Goal: Information Seeking & Learning: Find specific fact

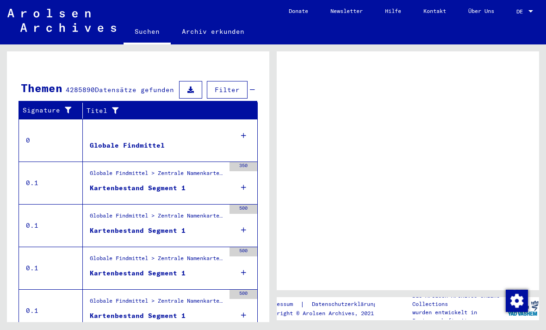
click at [5, 223] on div "**********" at bounding box center [136, 182] width 273 height 277
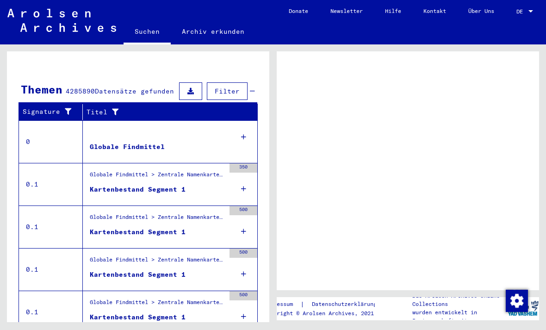
scroll to position [151, 0]
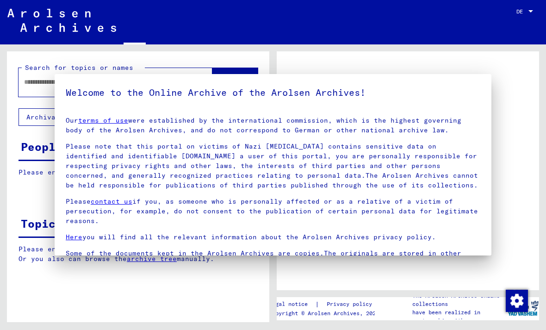
type input "**********"
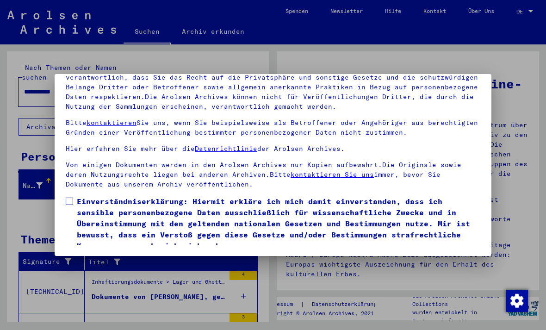
scroll to position [98, 0]
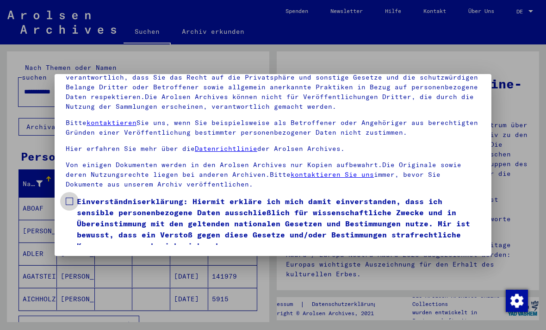
click at [71, 197] on span at bounding box center [69, 200] width 7 height 7
click at [102, 256] on button "Ich stimme zu" at bounding box center [101, 265] width 70 height 18
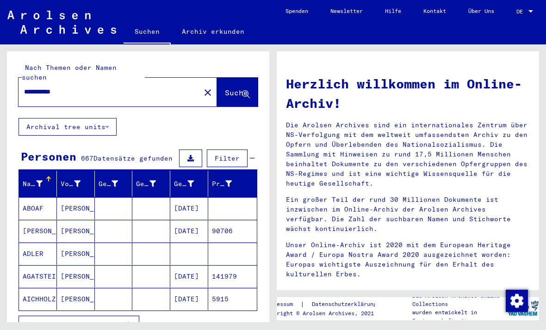
scroll to position [0, 0]
click at [226, 88] on span "Suche" at bounding box center [236, 92] width 23 height 9
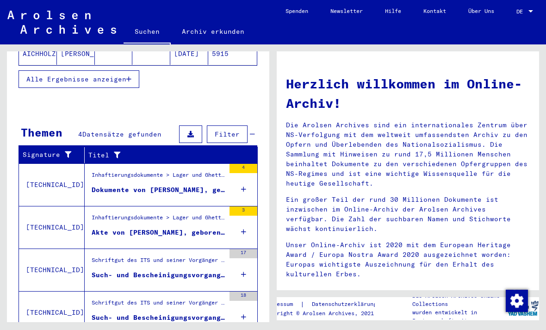
scroll to position [22, 0]
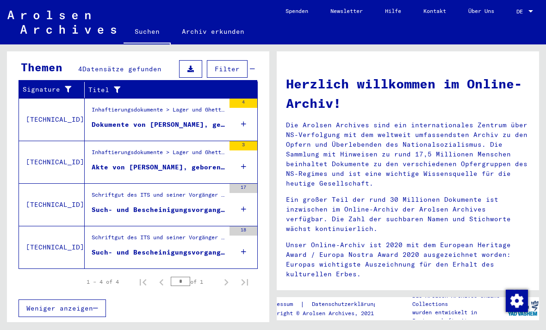
scroll to position [104, 0]
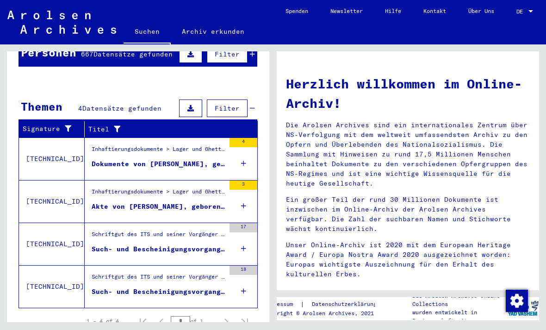
click at [144, 159] on div "Dokumente von [PERSON_NAME], geboren am [DEMOGRAPHIC_DATA]" at bounding box center [158, 164] width 133 height 10
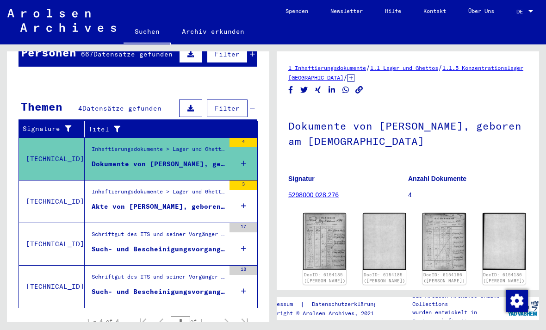
click at [136, 187] on div "Inhaftierungsdokumente > Lager und Ghettos > Konzentrationslager [GEOGRAPHIC_DA…" at bounding box center [158, 193] width 133 height 13
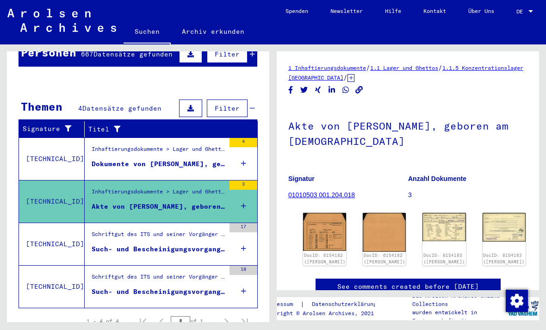
click at [130, 230] on div "Schriftgut des ITS und seiner Vorgänger > Bearbeitung von Anfragen > Fallbezoge…" at bounding box center [158, 236] width 133 height 13
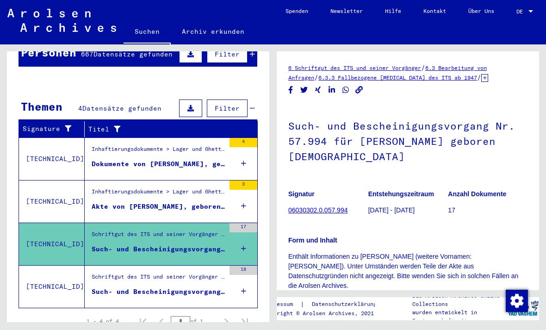
click at [139, 272] on div "Schriftgut des ITS und seiner Vorgänger > Bearbeitung von Anfragen > Fallbezoge…" at bounding box center [158, 278] width 133 height 13
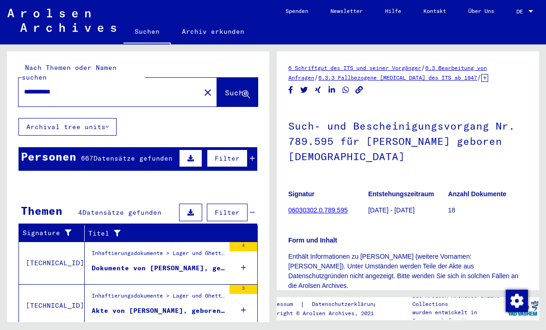
click at [225, 88] on span "Suche" at bounding box center [236, 92] width 23 height 9
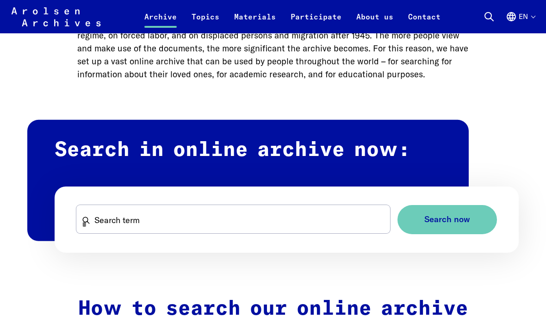
scroll to position [437, 0]
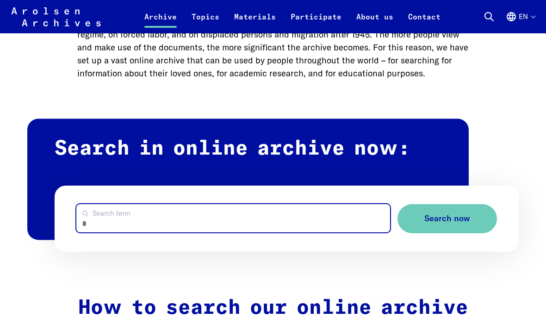
click at [105, 219] on input "Search term" at bounding box center [233, 218] width 314 height 28
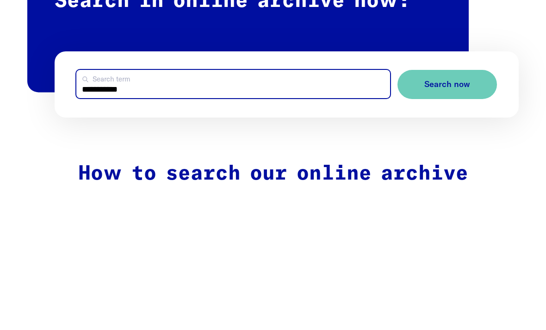
type input "**********"
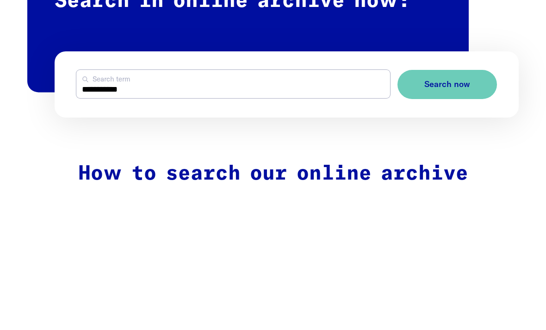
click at [460, 214] on span "Search now" at bounding box center [447, 219] width 46 height 10
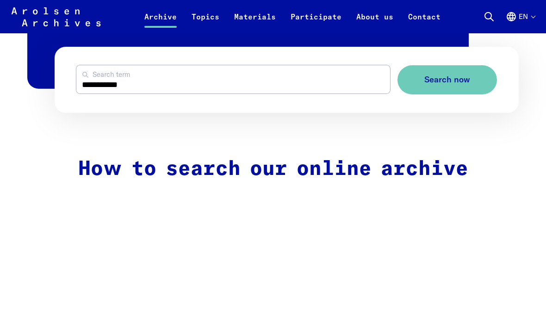
scroll to position [579, 0]
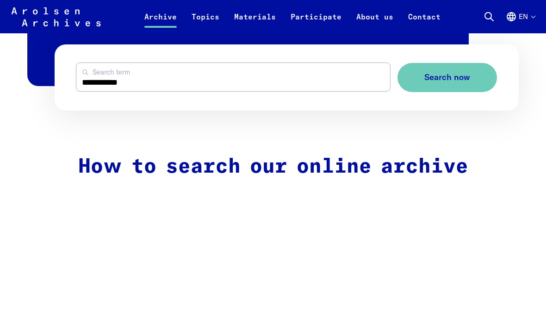
click at [459, 73] on span "Search now" at bounding box center [447, 78] width 46 height 10
